Goal: Transaction & Acquisition: Purchase product/service

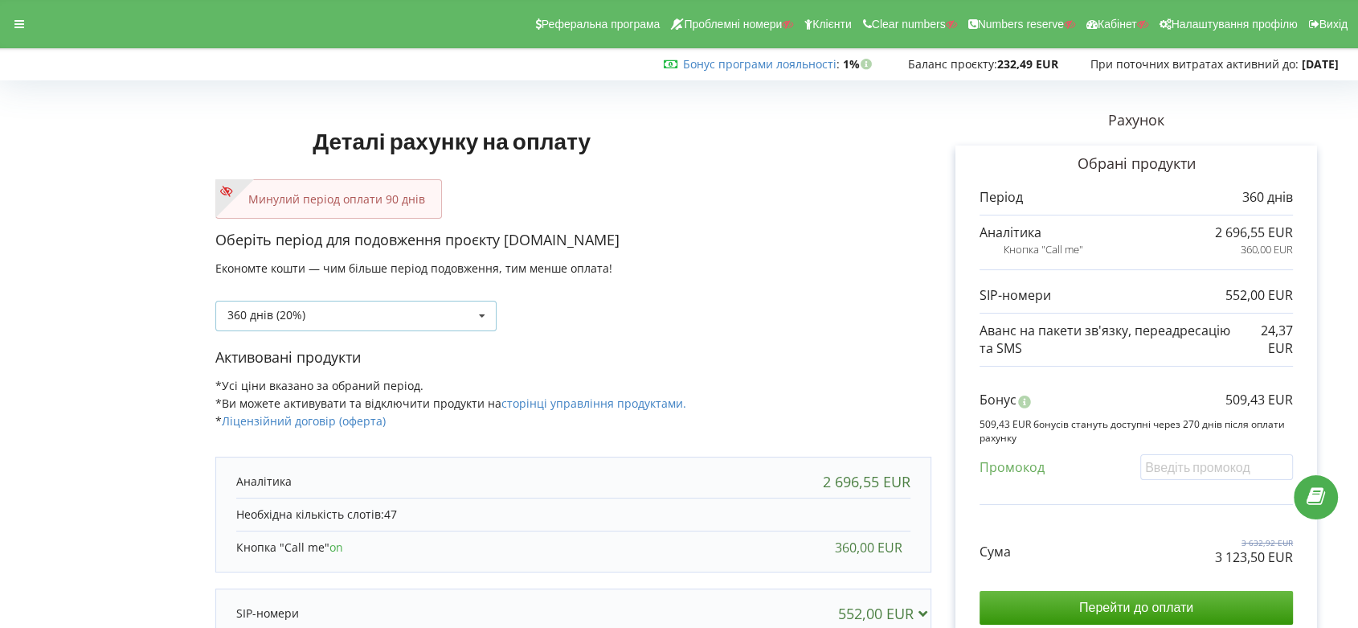
click at [476, 314] on icon at bounding box center [482, 316] width 24 height 30
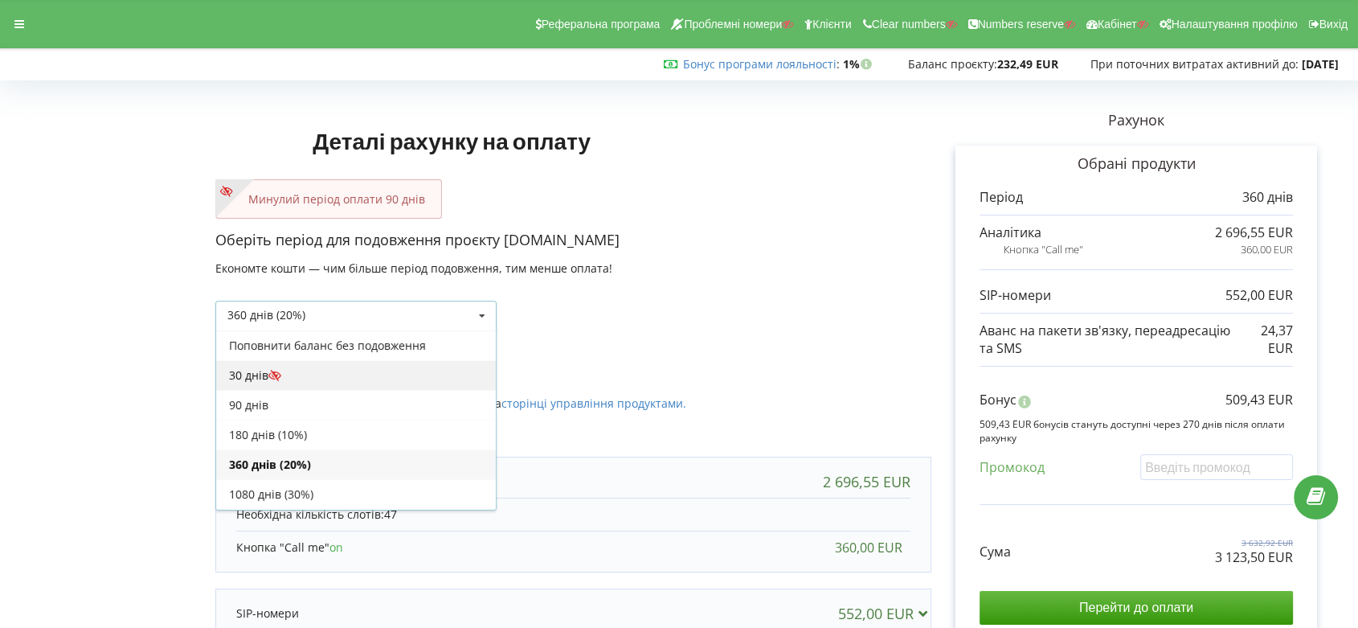
scroll to position [28, 0]
click at [417, 373] on div "90 днів" at bounding box center [356, 377] width 280 height 30
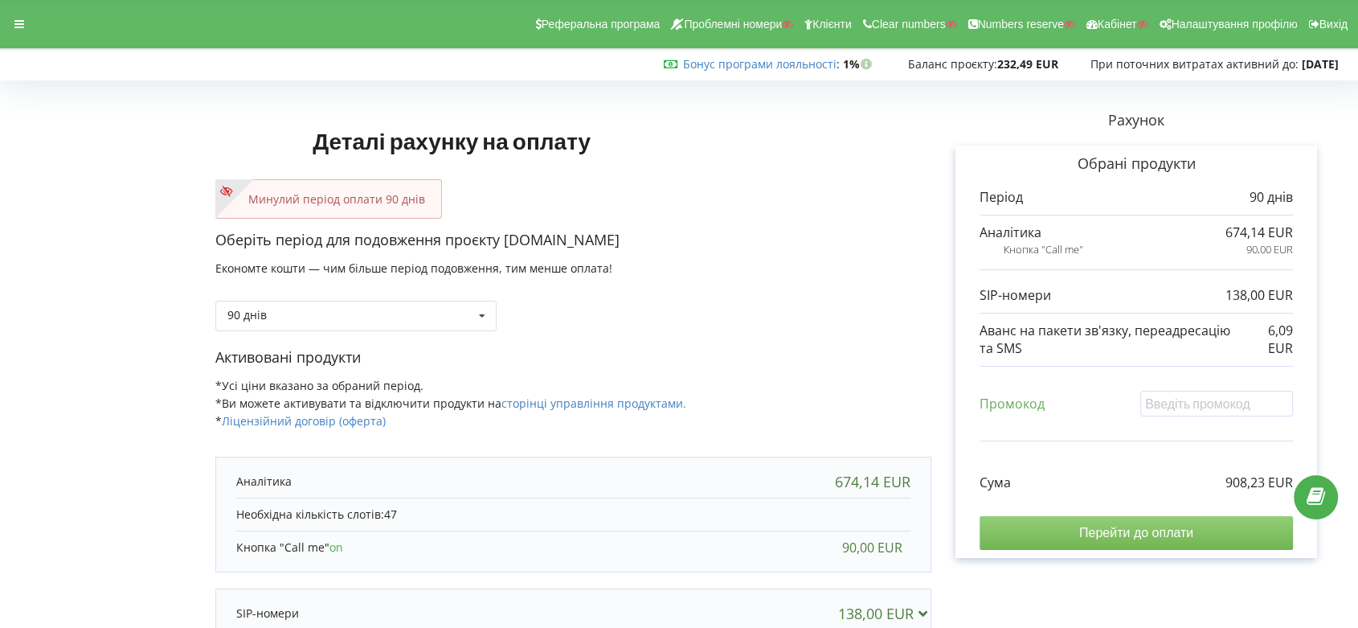
click at [1122, 527] on input "Перейти до оплати" at bounding box center [1136, 533] width 313 height 34
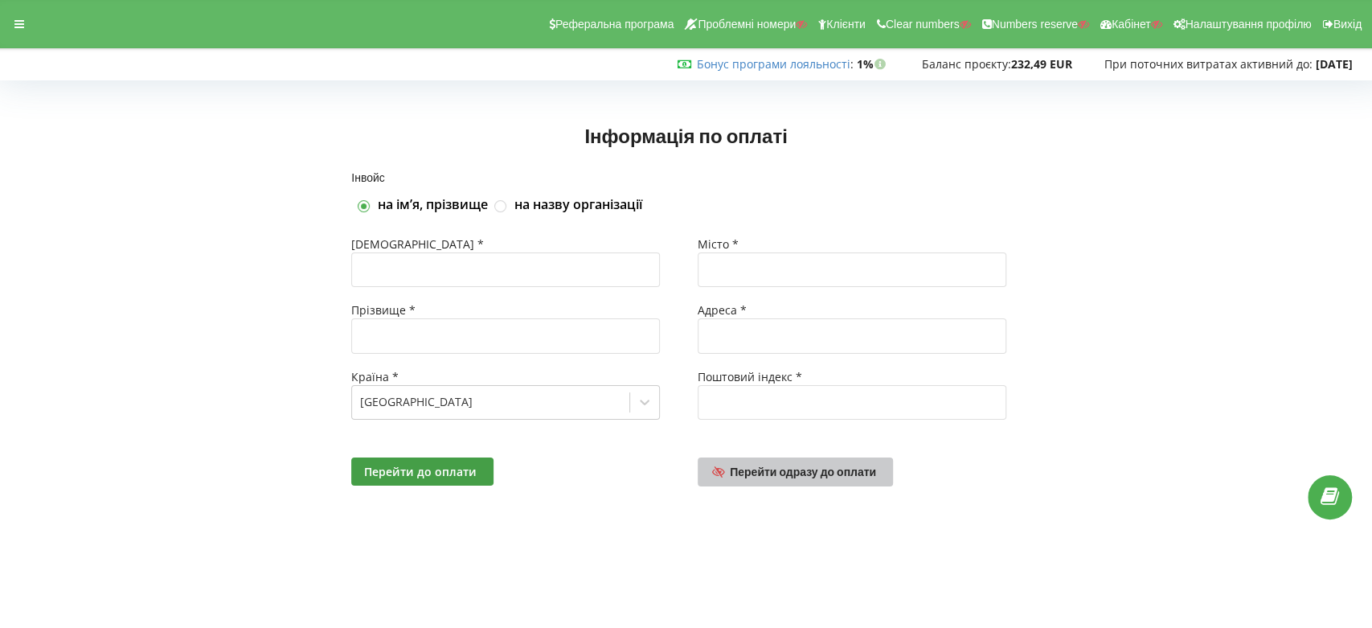
click at [823, 474] on span "Перейти одразу до оплати" at bounding box center [803, 471] width 146 height 14
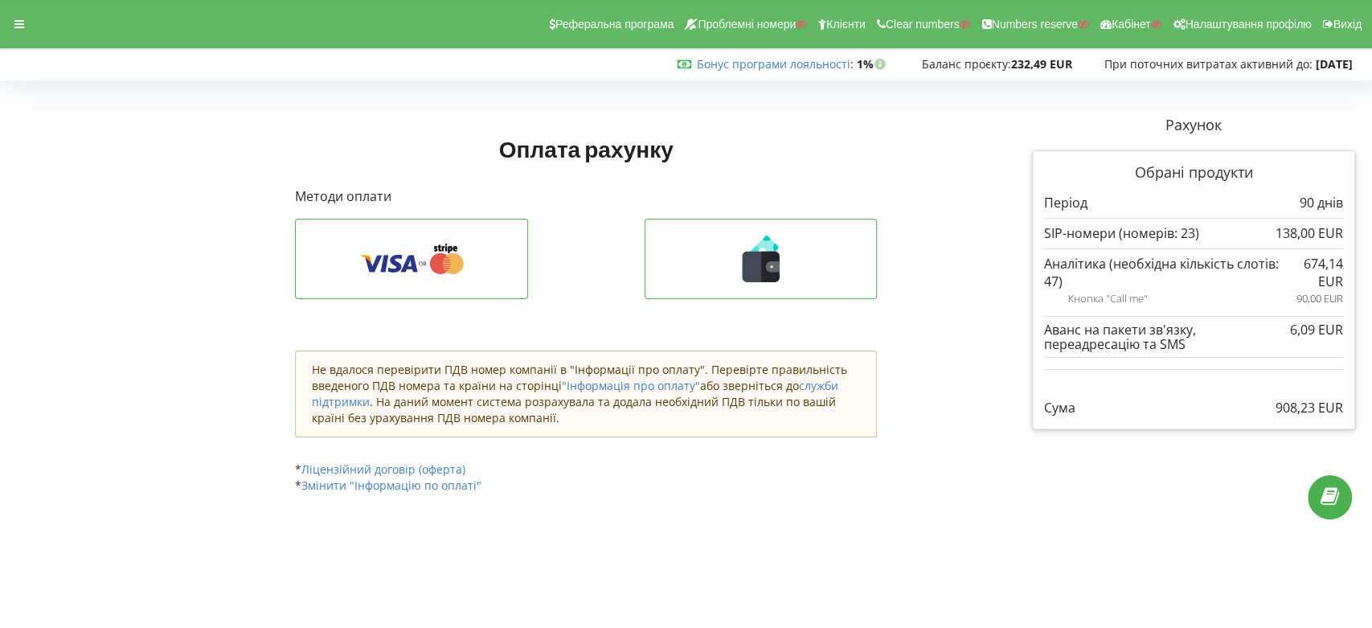
drag, startPoint x: 1270, startPoint y: 411, endPoint x: 1344, endPoint y: 407, distance: 74.0
click at [1344, 407] on div "Обрані продукти Період 90 днів 138,00 EUR" at bounding box center [1193, 290] width 323 height 280
copy p "908,23 EUR"
